Goal: Task Accomplishment & Management: Complete application form

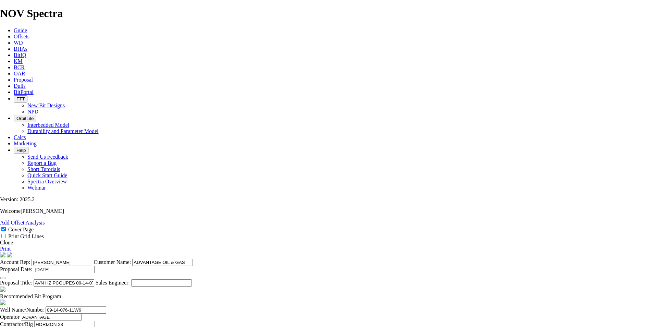
select select "field"
select select "location"
select select "province"
click at [33, 77] on link "Proposal" at bounding box center [23, 80] width 19 height 6
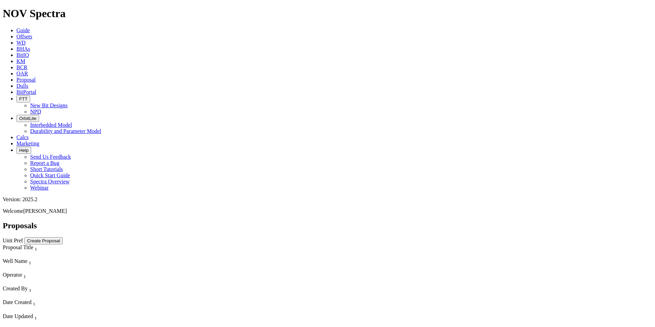
scroll to position [3085, 0]
select select "field"
select select "location"
select select "province"
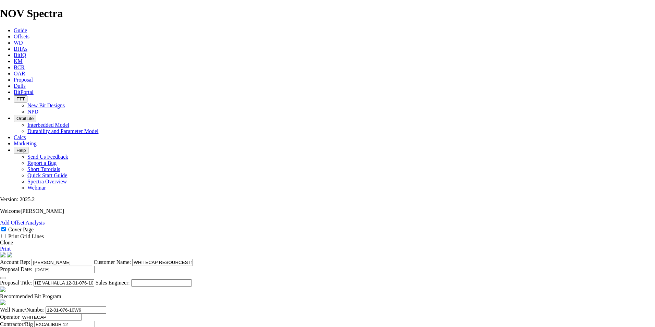
click at [13, 240] on link "Clone" at bounding box center [6, 243] width 13 height 6
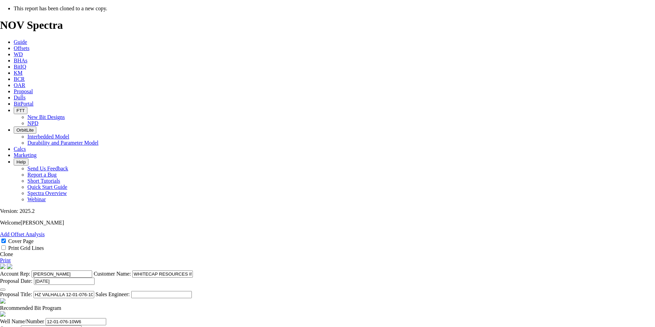
select select "field"
select select "location"
select select "province"
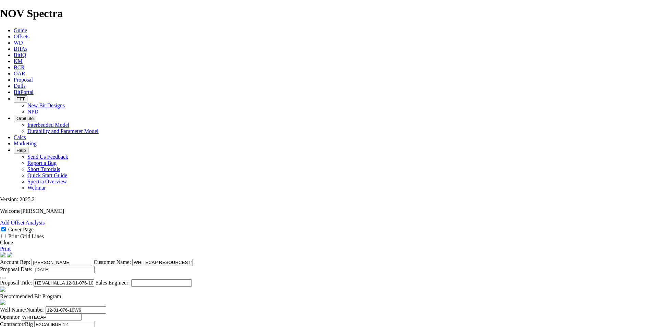
drag, startPoint x: 361, startPoint y: 216, endPoint x: 302, endPoint y: 217, distance: 58.3
click at [92, 259] on input "[PERSON_NAME]" at bounding box center [62, 262] width 61 height 7
type input "[PERSON_NAME]"
click at [5, 277] on button "button" at bounding box center [2, 278] width 5 height 2
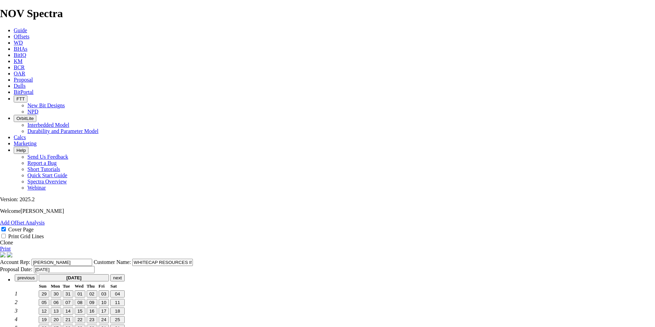
type input "[DATE]"
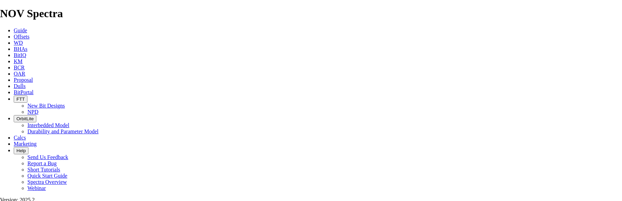
scroll to position [137, 0]
drag, startPoint x: 343, startPoint y: 124, endPoint x: 307, endPoint y: 125, distance: 35.7
type input "HZ VALHALLA 05-05-076-10W6"
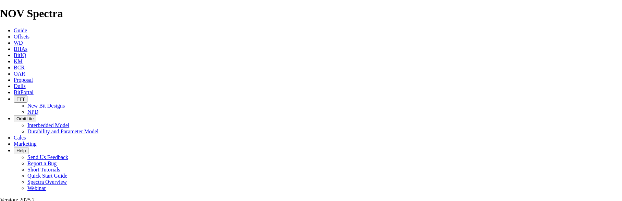
checkbox input "false"
drag, startPoint x: 155, startPoint y: 117, endPoint x: 138, endPoint y: 119, distance: 17.6
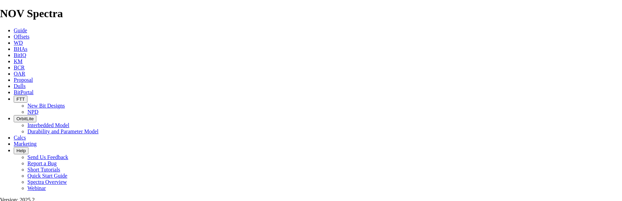
type input "05-05-076-10W6"
drag, startPoint x: 275, startPoint y: 118, endPoint x: 238, endPoint y: 118, distance: 37.0
type input "PRECISION 547"
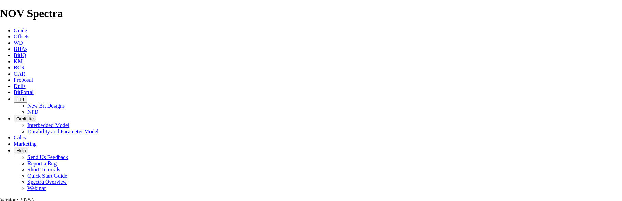
type input "[PERSON_NAME]"
type input "05-02-076-09W6"
drag, startPoint x: 226, startPoint y: 131, endPoint x: 183, endPoint y: 131, distance: 42.9
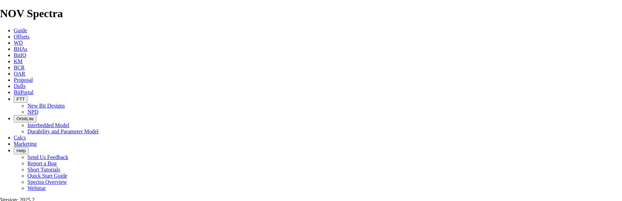
type input "s"
type input "S"
type input "[PERSON_NAME]"
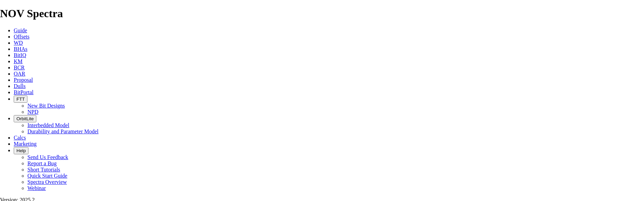
type input "[PERSON_NAME]"
paste input "403.512.2490"
type input "[PHONE_NUMBER]"
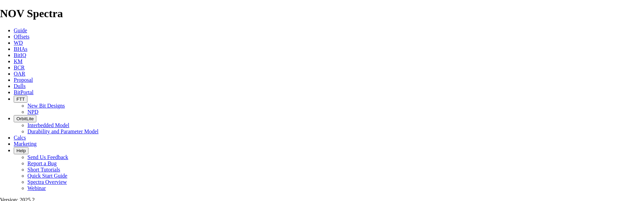
type input "[DATE]"
drag, startPoint x: 270, startPoint y: 148, endPoint x: 253, endPoint y: 149, distance: 17.5
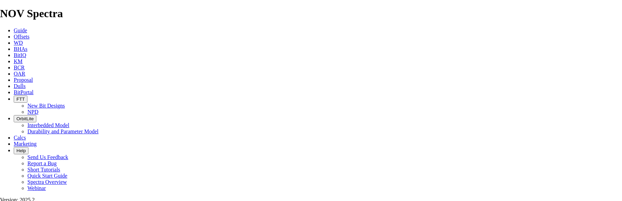
type input "2200"
type input "1580"
drag, startPoint x: 332, startPoint y: 147, endPoint x: 481, endPoint y: 132, distance: 149.2
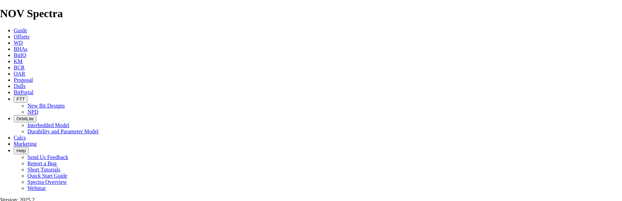
type input "32.917"
drag, startPoint x: 270, startPoint y: 162, endPoint x: 252, endPoint y: 164, distance: 17.9
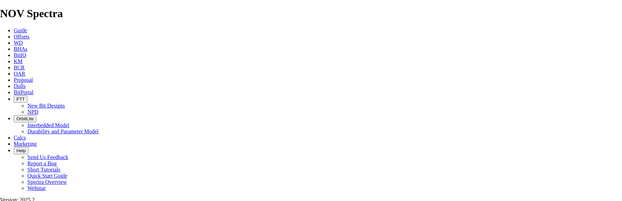
type input "6895"
type input "4695"
type input "78.25"
drag, startPoint x: 422, startPoint y: 165, endPoint x: 406, endPoint y: 166, distance: 16.1
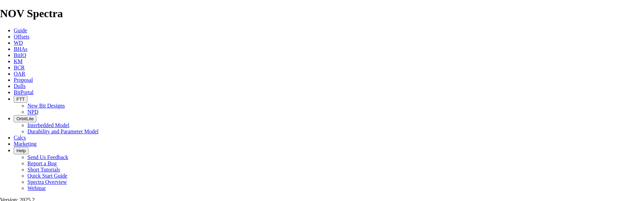
type input "18150"
drag, startPoint x: 422, startPoint y: 146, endPoint x: 404, endPoint y: 147, distance: 17.5
type input "20900"
